Goal: Transaction & Acquisition: Purchase product/service

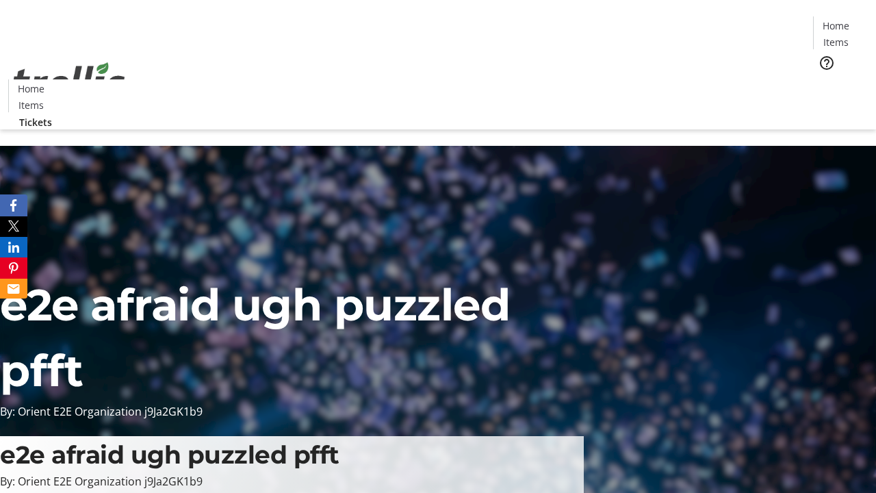
click at [824, 79] on span "Tickets" at bounding box center [840, 86] width 33 height 14
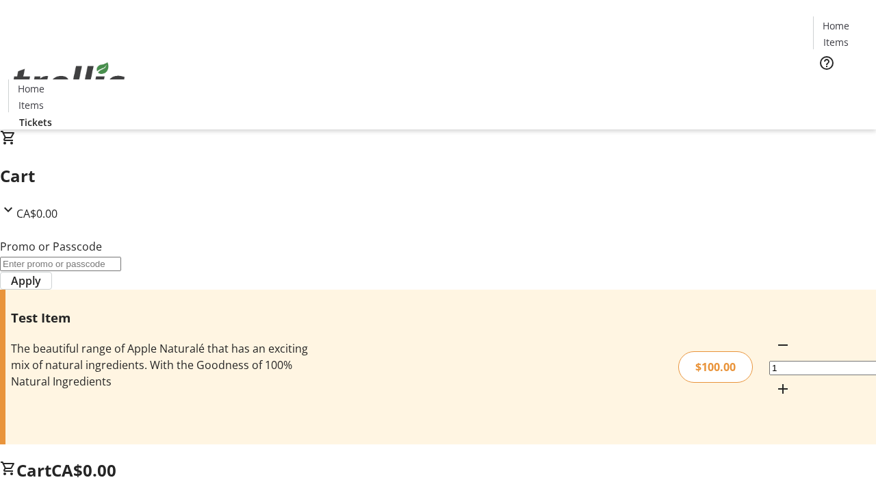
type input "PERCENT"
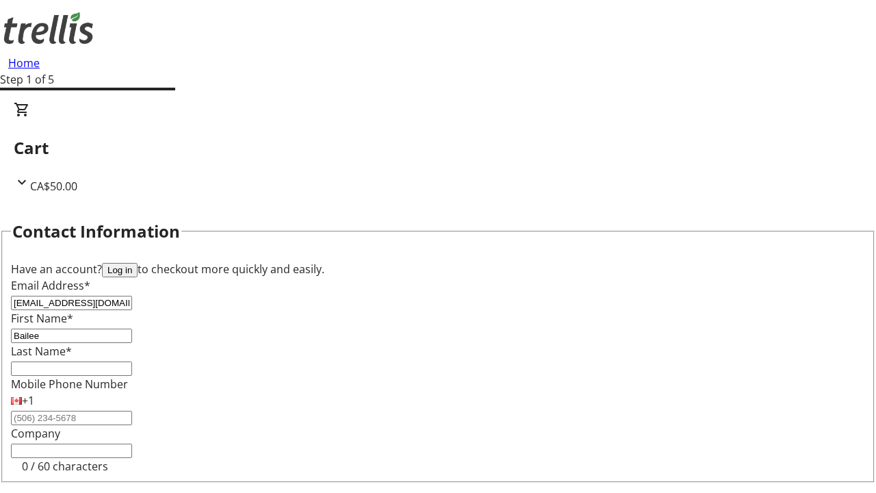
type input "Bailee"
type input "[PERSON_NAME]"
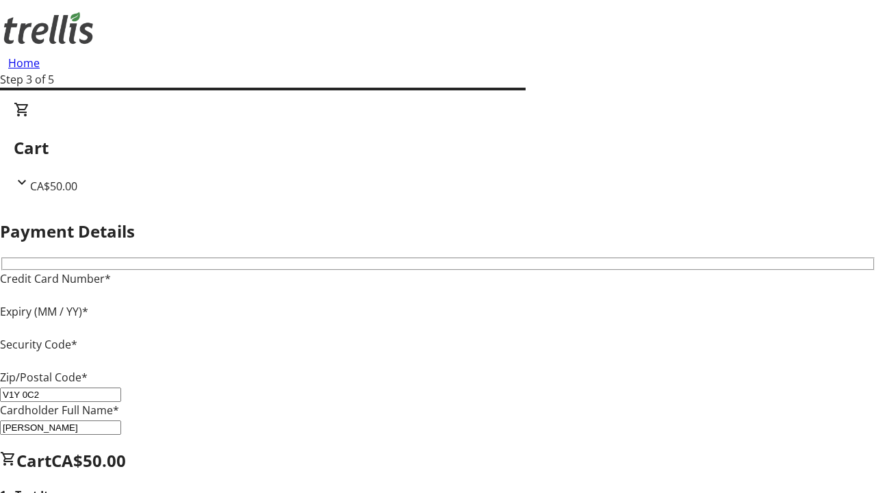
type input "V1Y 0C2"
